Goal: Check status: Check status

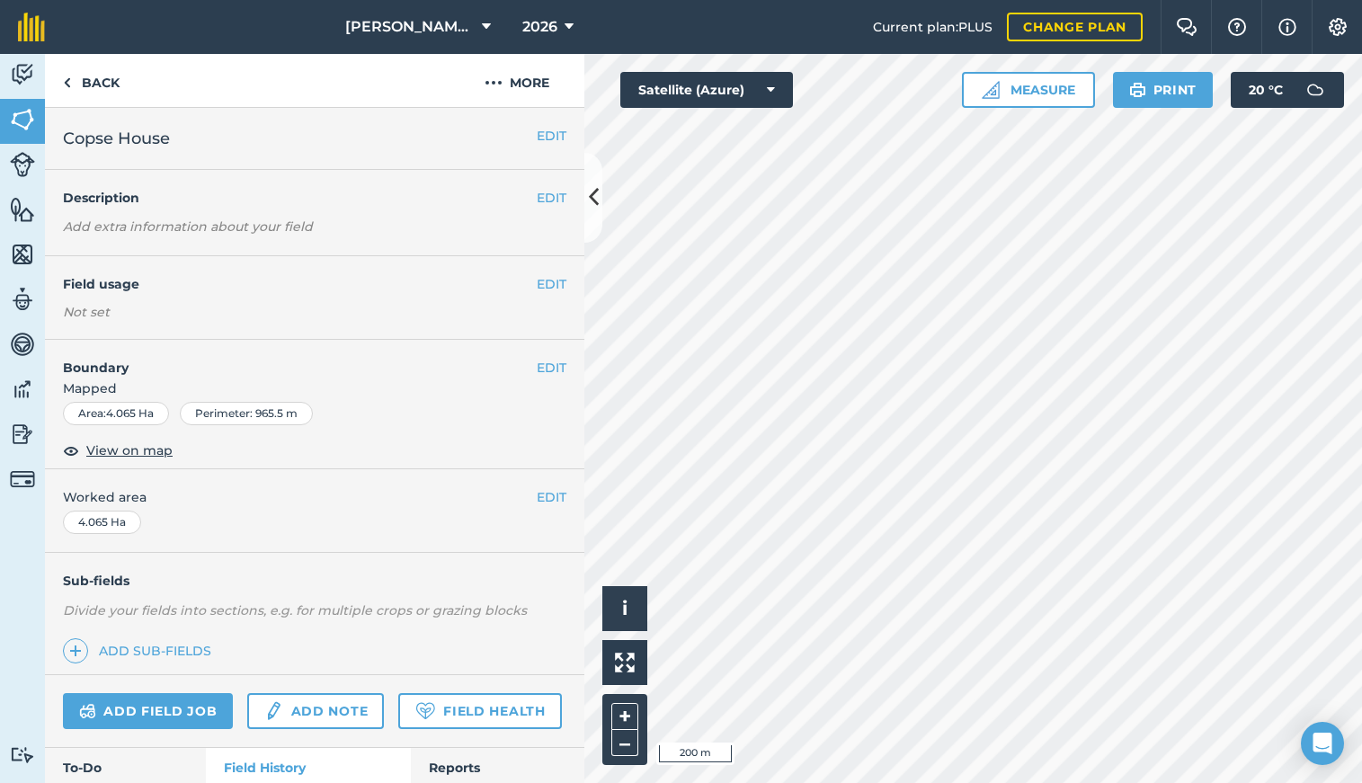
scroll to position [211, 0]
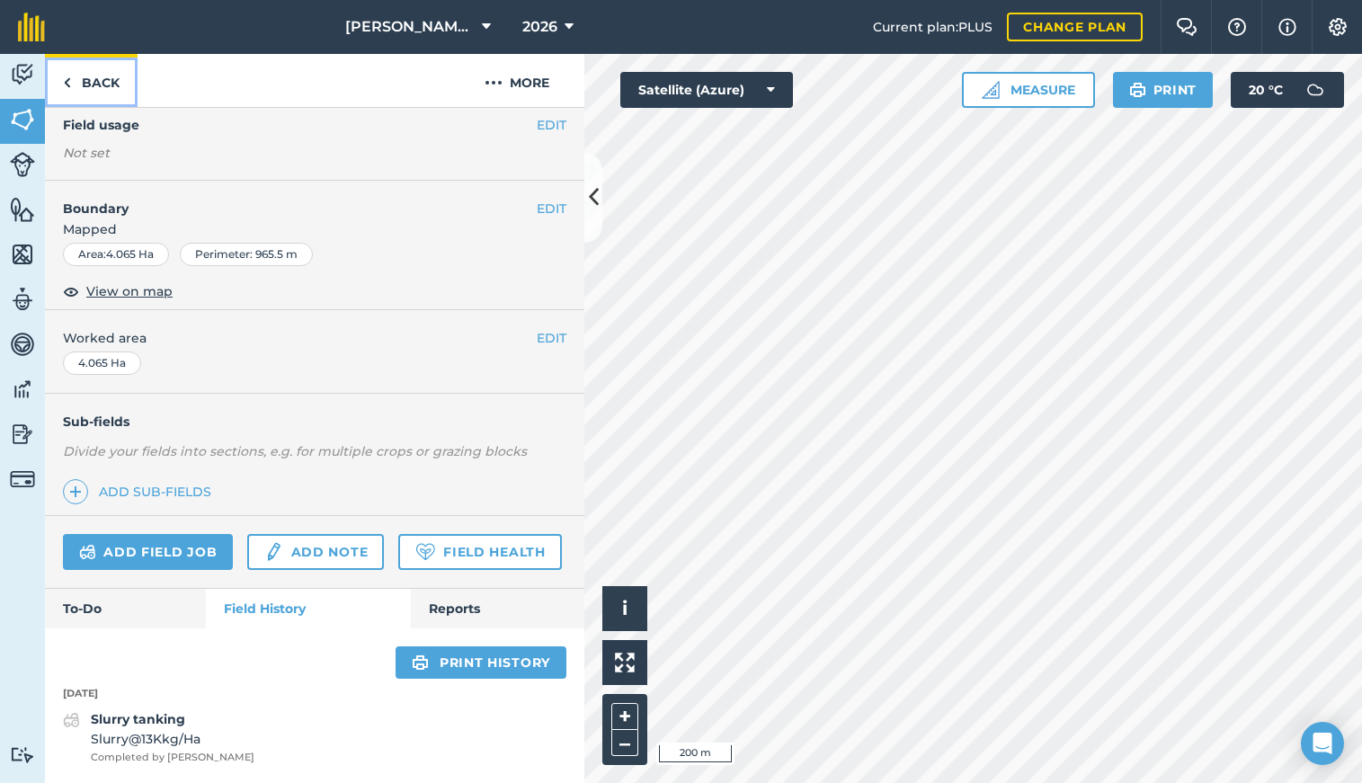
click at [73, 82] on link "Back" at bounding box center [91, 80] width 93 height 53
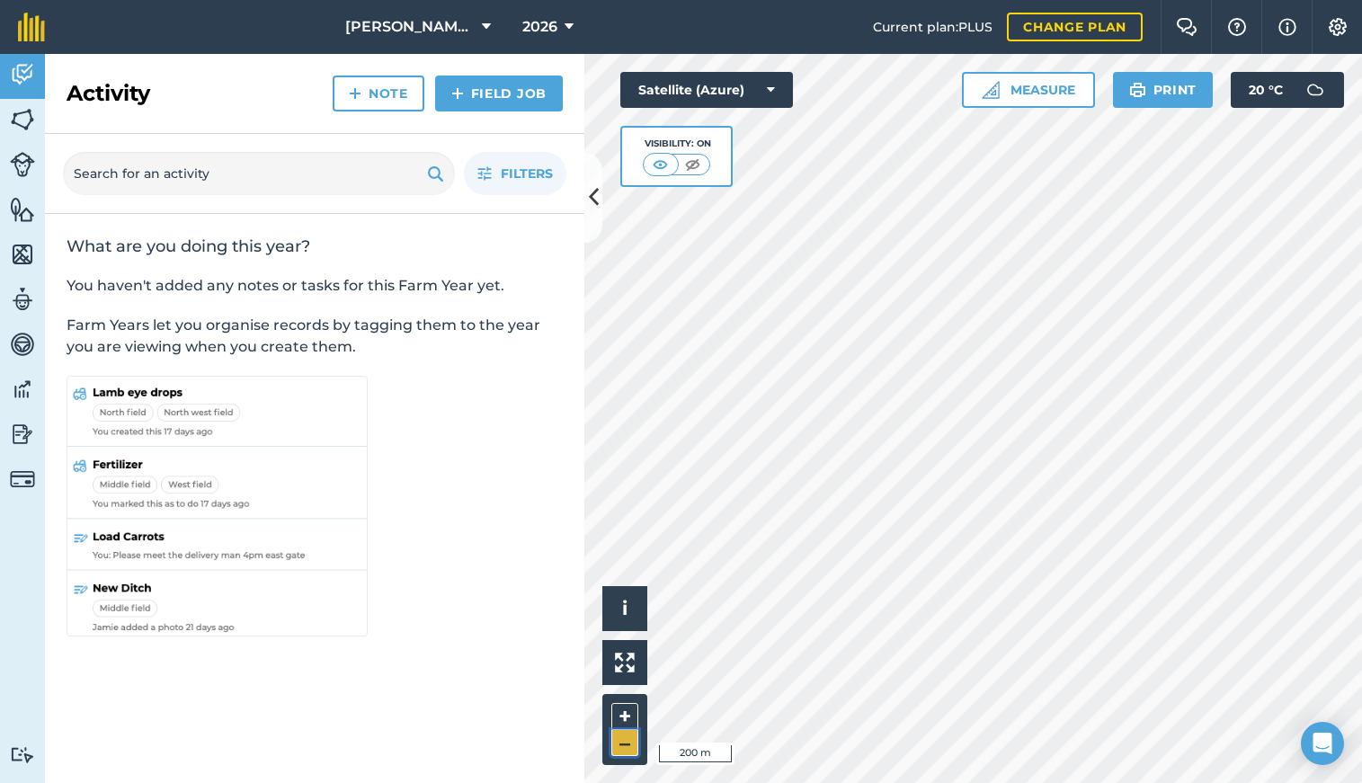
click at [627, 746] on button "–" at bounding box center [624, 743] width 27 height 26
click at [627, 707] on button "+" at bounding box center [624, 716] width 27 height 27
click at [548, 32] on span "2026" at bounding box center [539, 27] width 35 height 22
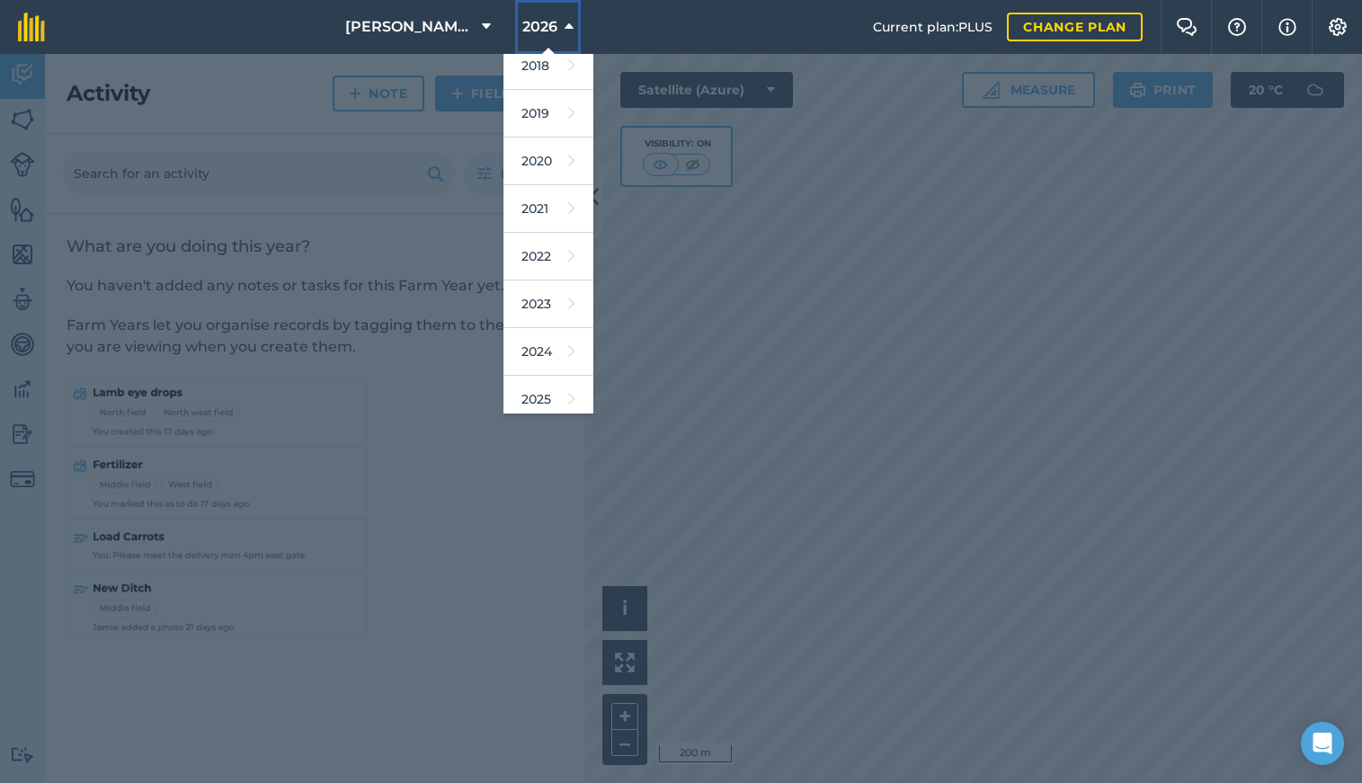
scroll to position [65, 0]
drag, startPoint x: 594, startPoint y: 247, endPoint x: 603, endPoint y: 292, distance: 45.8
click at [603, 292] on div at bounding box center [681, 418] width 1362 height 729
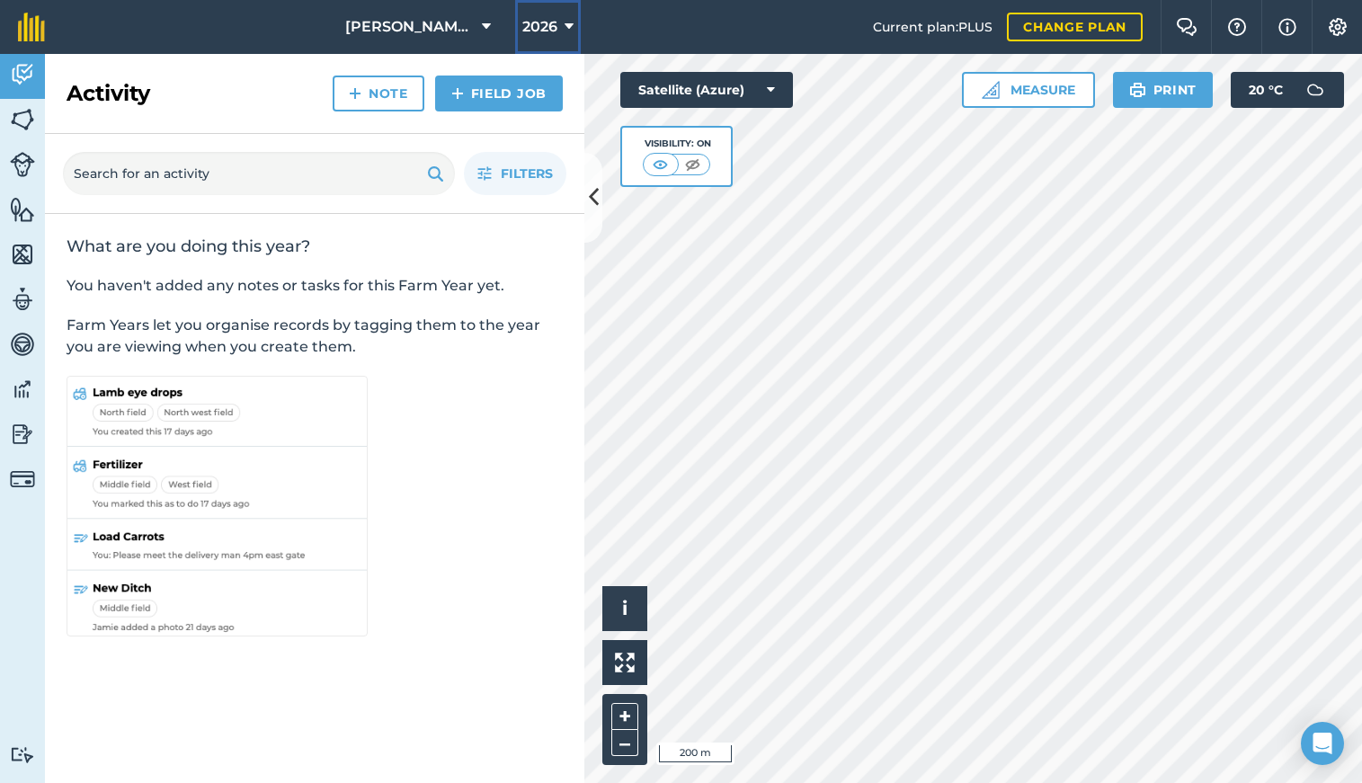
click at [551, 32] on span "2026" at bounding box center [539, 27] width 35 height 22
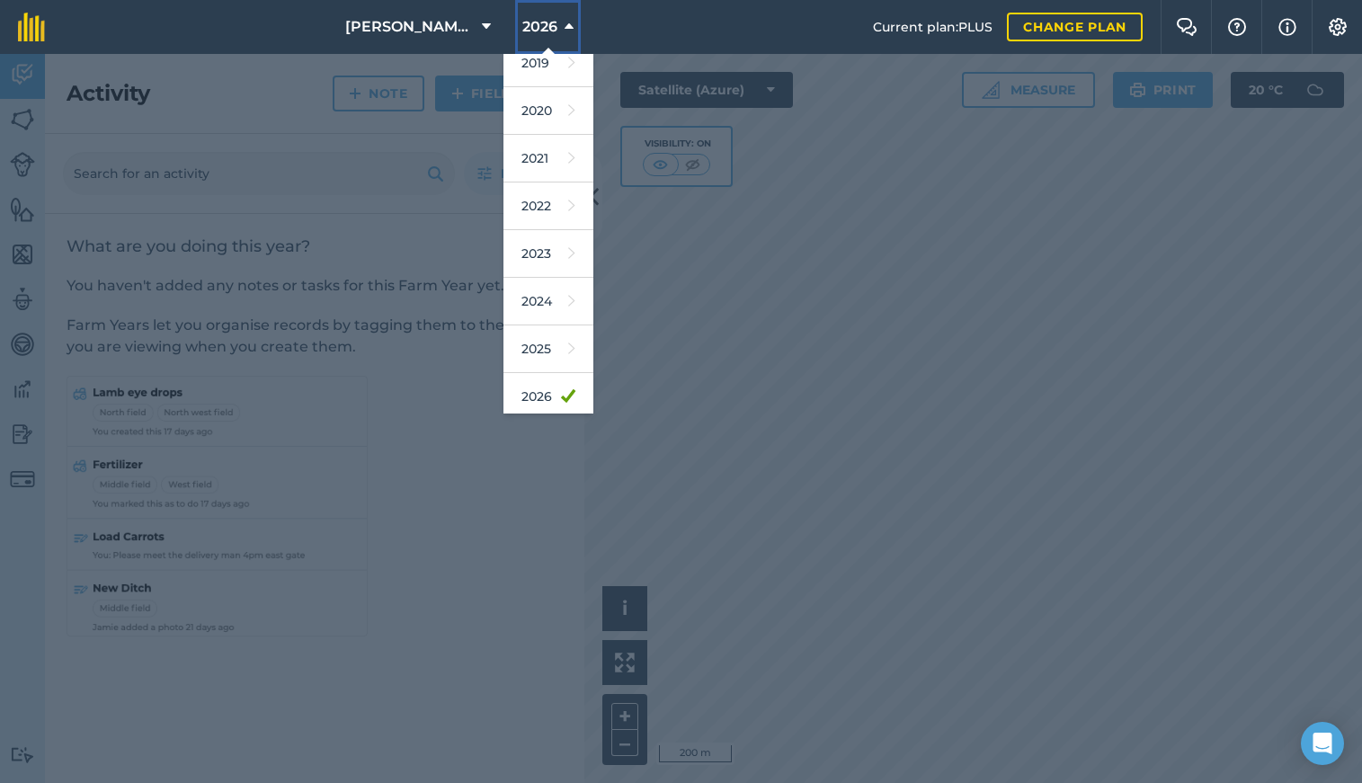
scroll to position [111, 0]
click at [547, 304] on link "2024" at bounding box center [548, 301] width 90 height 48
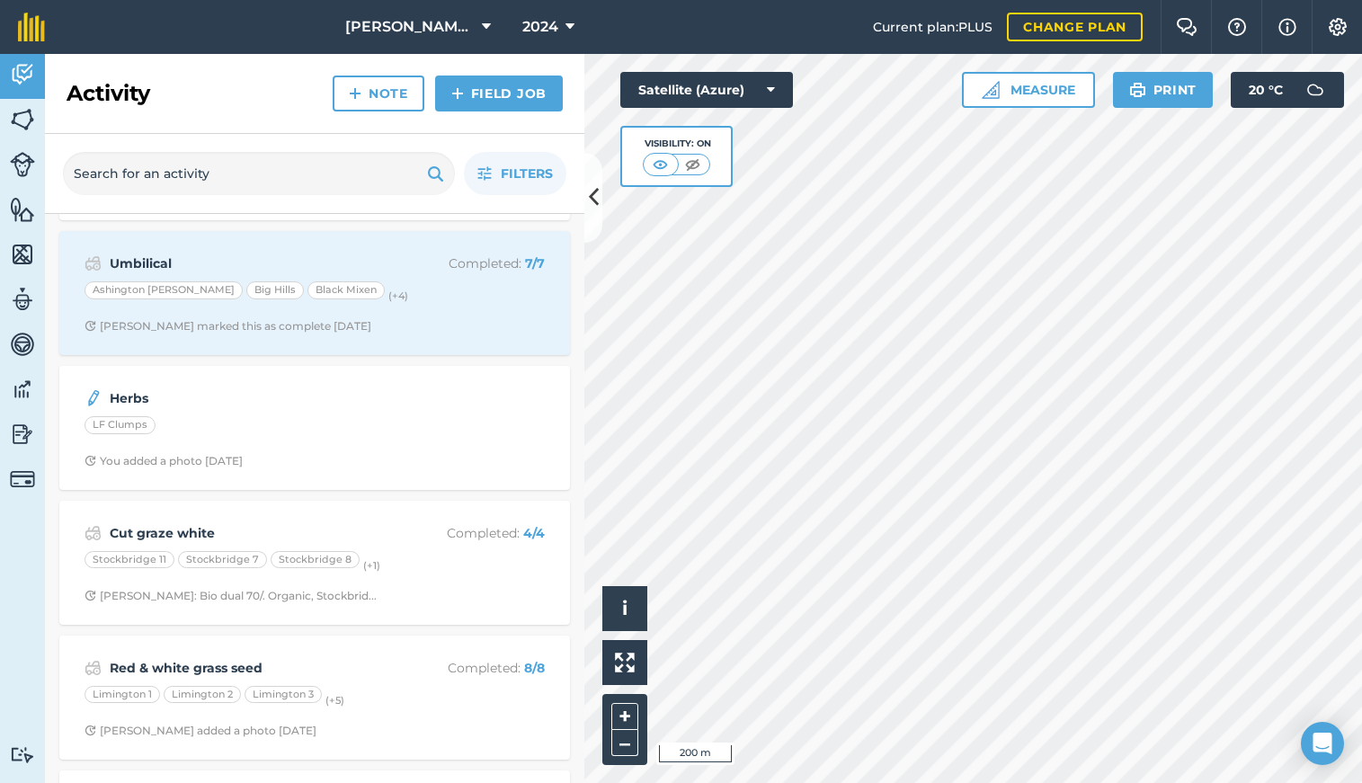
scroll to position [674, 0]
